Goal: Find contact information: Find contact information

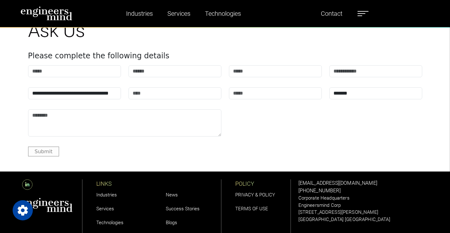
scroll to position [2087, 0]
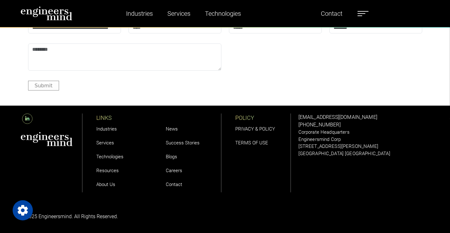
click at [106, 159] on link "Technologies" at bounding box center [109, 157] width 27 height 6
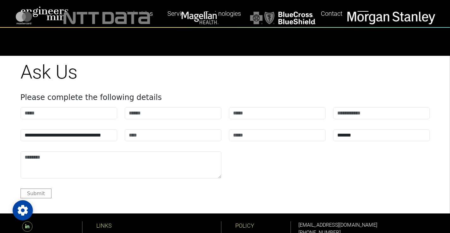
scroll to position [2448, 0]
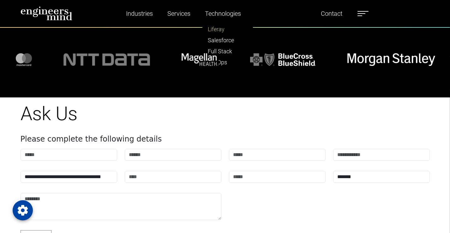
click at [212, 29] on link "Liferay" at bounding box center [228, 29] width 50 height 11
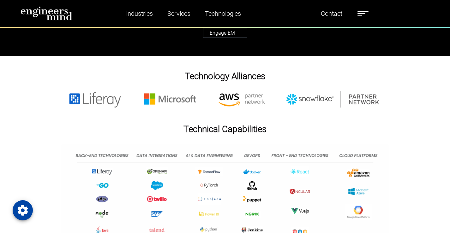
scroll to position [2147, 0]
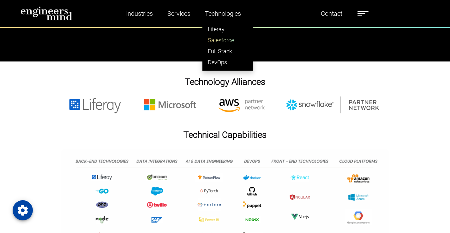
click at [224, 37] on link "Salesforce" at bounding box center [228, 40] width 50 height 11
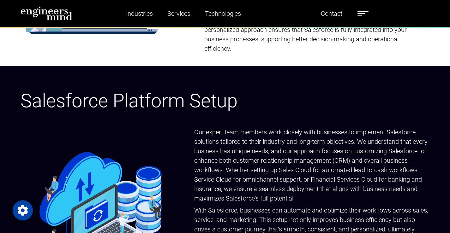
scroll to position [379, 0]
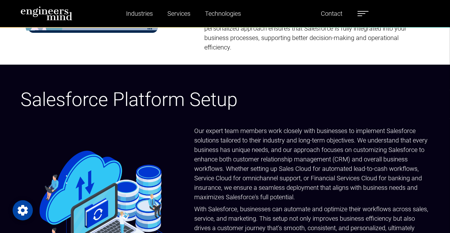
click at [361, 12] on label at bounding box center [362, 13] width 11 height 8
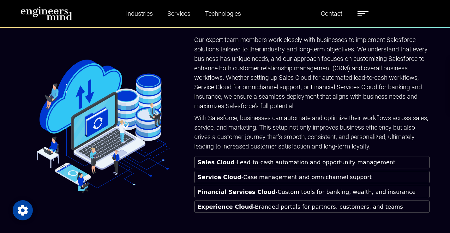
scroll to position [474, 0]
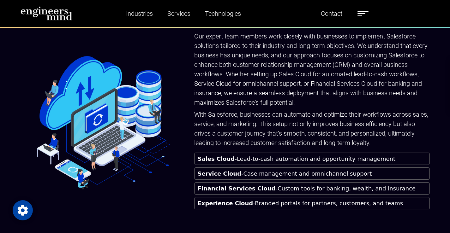
click at [361, 11] on label at bounding box center [362, 13] width 11 height 8
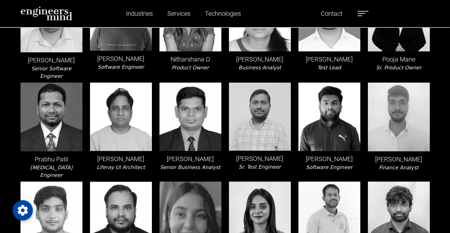
scroll to position [351, 0]
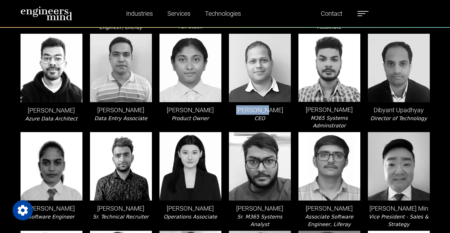
drag, startPoint x: 244, startPoint y: 110, endPoint x: 272, endPoint y: 109, distance: 27.8
click at [272, 109] on p "[PERSON_NAME]" at bounding box center [260, 109] width 62 height 9
copy p "[PERSON_NAME]"
drag, startPoint x: 370, startPoint y: 109, endPoint x: 423, endPoint y: 110, distance: 53.1
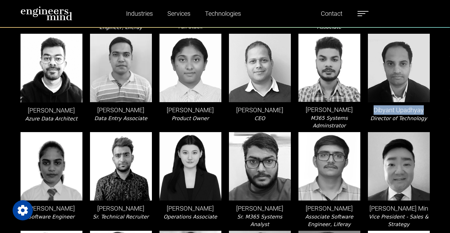
click at [423, 110] on p "Dibyant Upadhyay" at bounding box center [399, 109] width 62 height 9
copy p "Dibyant Upadhyay"
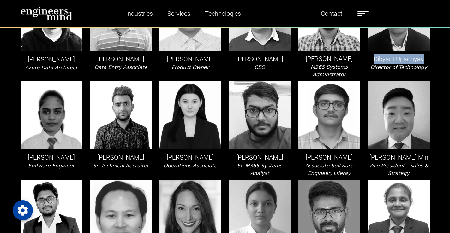
scroll to position [414, 0]
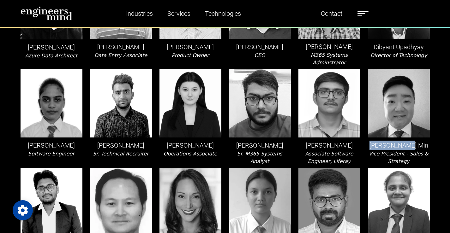
drag, startPoint x: 379, startPoint y: 137, endPoint x: 430, endPoint y: 136, distance: 51.2
click at [430, 136] on div "[PERSON_NAME] Min Vice President - Sales & Strategy" at bounding box center [398, 117] width 69 height 96
copy p "[PERSON_NAME] Min"
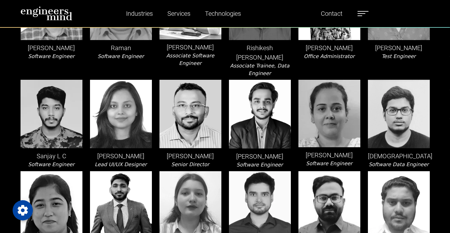
scroll to position [1235, 0]
